Goal: Task Accomplishment & Management: Use online tool/utility

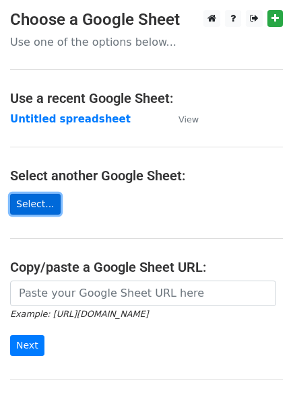
click at [38, 208] on link "Select..." at bounding box center [35, 204] width 51 height 21
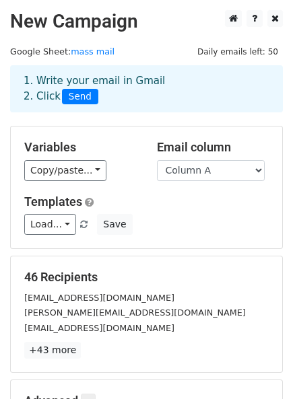
scroll to position [175, 0]
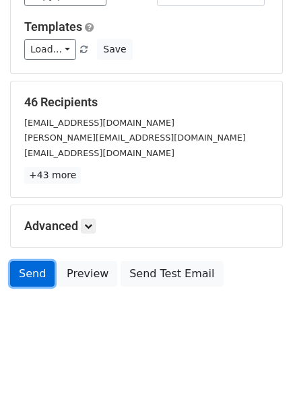
click at [30, 273] on link "Send" at bounding box center [32, 274] width 44 height 26
click at [34, 263] on link "Send" at bounding box center [32, 274] width 44 height 26
click at [32, 272] on link "Send" at bounding box center [32, 274] width 44 height 26
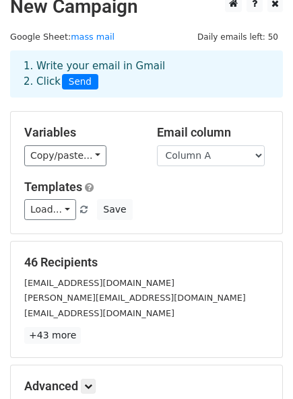
scroll to position [0, 0]
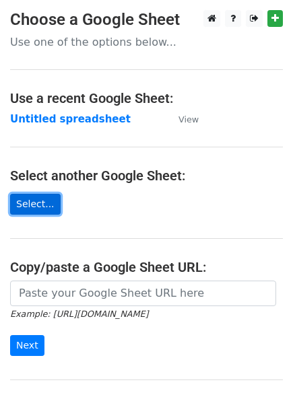
click at [26, 207] on link "Select..." at bounding box center [35, 204] width 51 height 21
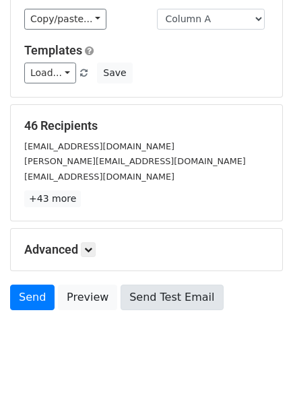
scroll to position [175, 0]
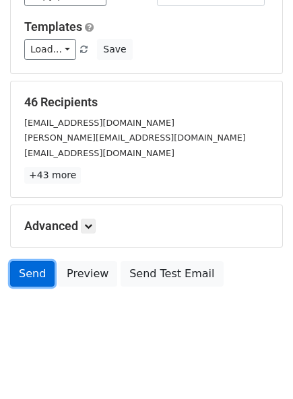
click at [30, 279] on link "Send" at bounding box center [32, 274] width 44 height 26
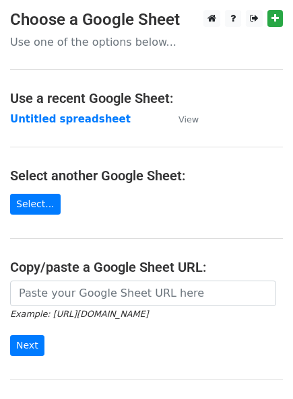
click at [117, 193] on main "Choose a Google Sheet Use one of the options below... Use a recent Google Sheet…" at bounding box center [146, 219] width 293 height 418
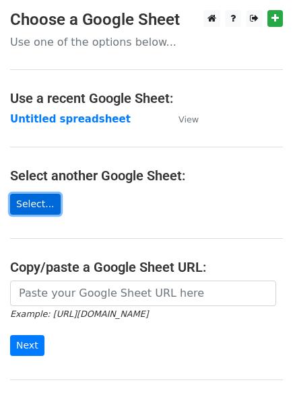
click at [25, 209] on link "Select..." at bounding box center [35, 204] width 51 height 21
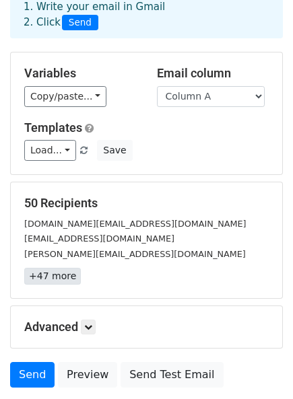
scroll to position [175, 0]
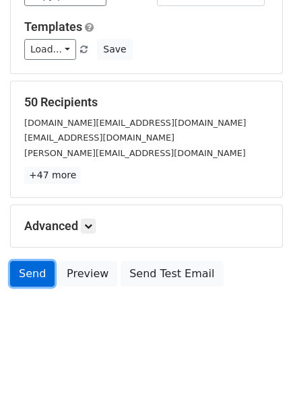
click at [21, 274] on link "Send" at bounding box center [32, 274] width 44 height 26
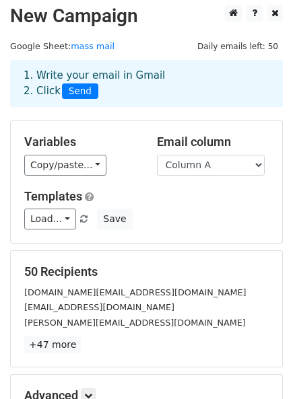
scroll to position [0, 0]
